Goal: Navigation & Orientation: Find specific page/section

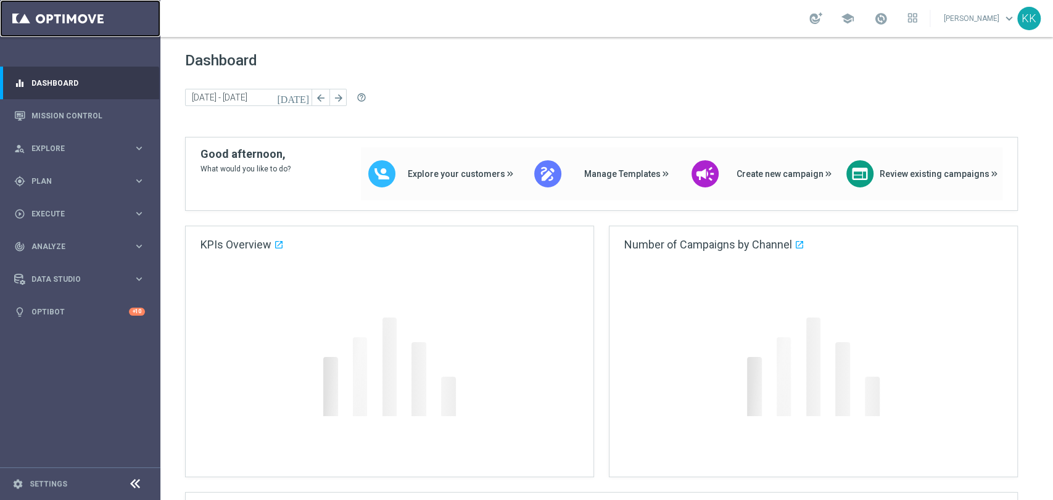
click at [101, 22] on link at bounding box center [80, 18] width 160 height 37
